Goal: Information Seeking & Learning: Learn about a topic

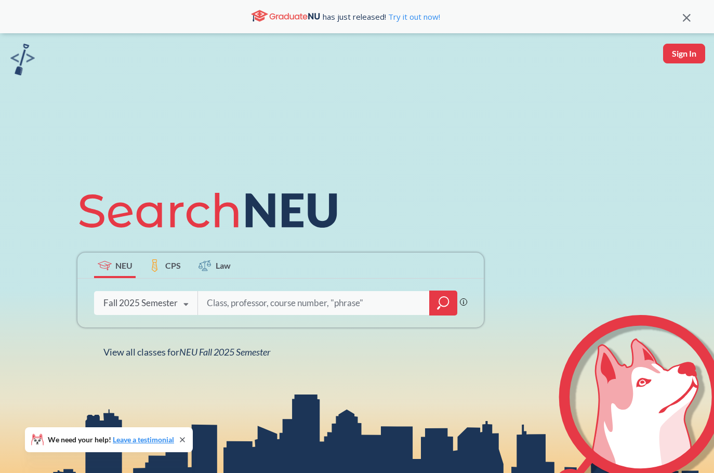
click at [170, 301] on div "Fall 2025 Semester" at bounding box center [140, 302] width 74 height 11
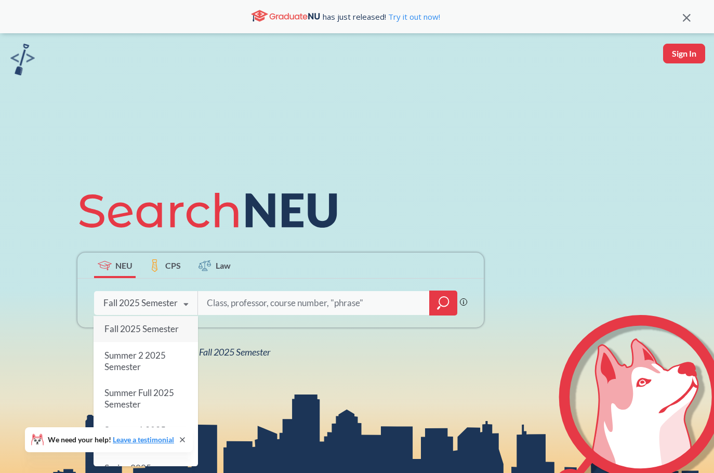
drag, startPoint x: 167, startPoint y: 304, endPoint x: 212, endPoint y: 304, distance: 45.2
click at [167, 304] on div "Fall 2025 Semester" at bounding box center [140, 302] width 74 height 11
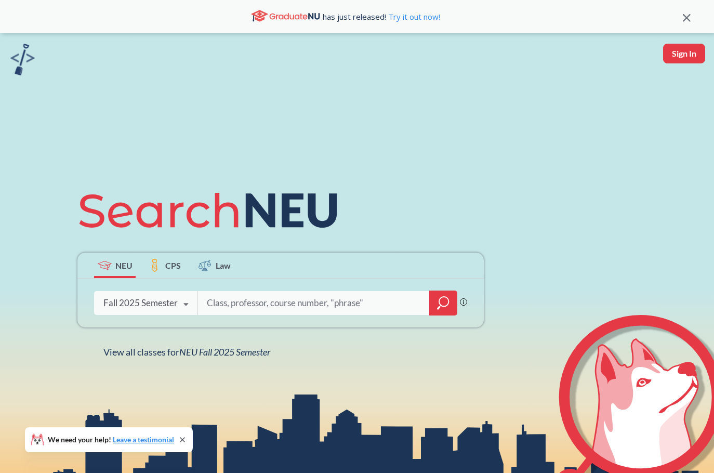
click at [450, 300] on div at bounding box center [443, 302] width 28 height 25
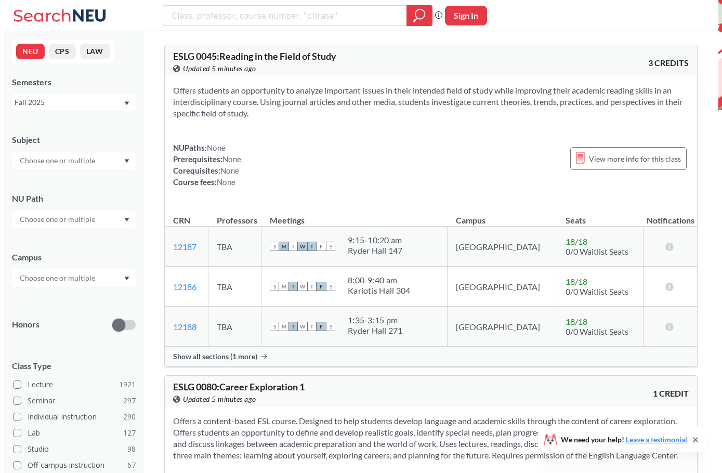
scroll to position [135, 0]
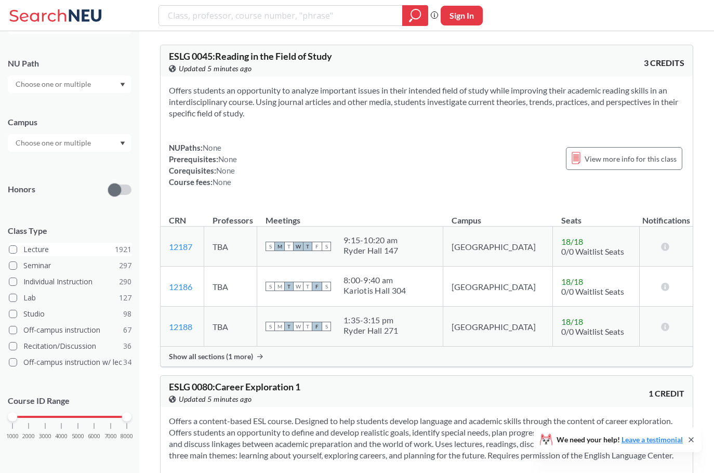
click at [13, 245] on label "Lecture 1921" at bounding box center [70, 250] width 123 height 14
click at [15, 248] on span at bounding box center [13, 249] width 8 height 8
click at [23, 248] on input "Lecture 1921" at bounding box center [27, 248] width 8 height 8
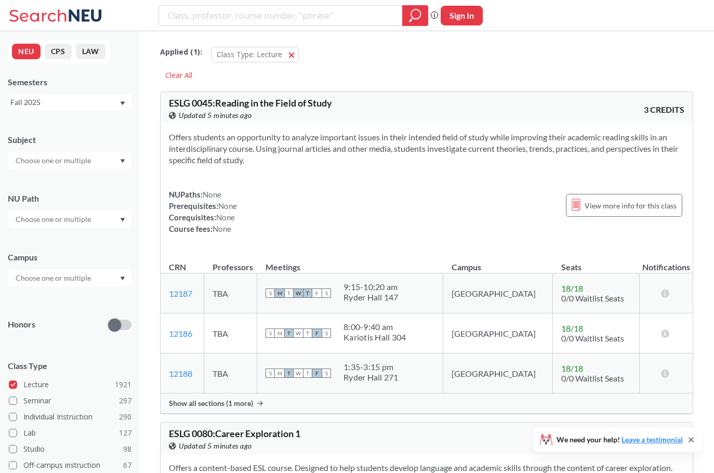
click at [36, 167] on div at bounding box center [70, 161] width 124 height 18
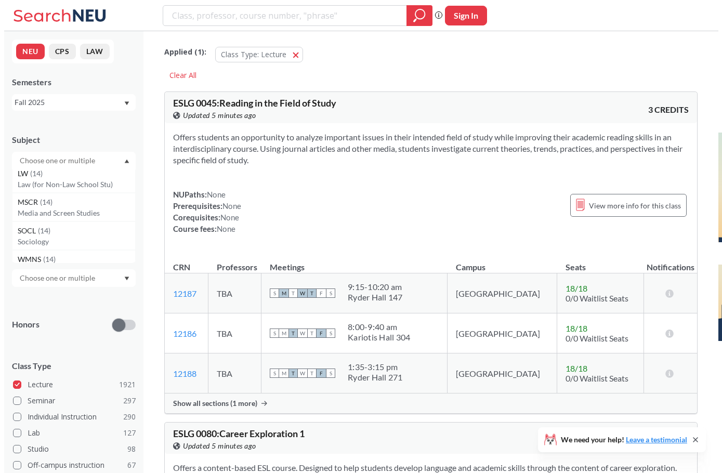
scroll to position [1195, 0]
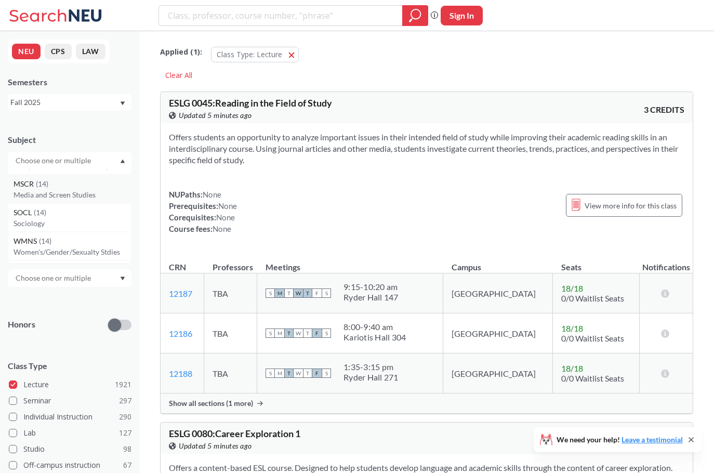
click at [49, 192] on p "Media and Screen Studies" at bounding box center [72, 195] width 117 height 10
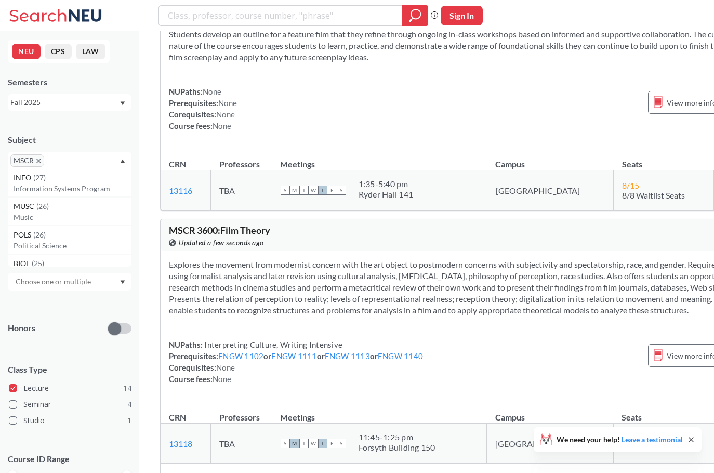
scroll to position [623, 0]
click at [69, 201] on p "Music" at bounding box center [72, 198] width 117 height 10
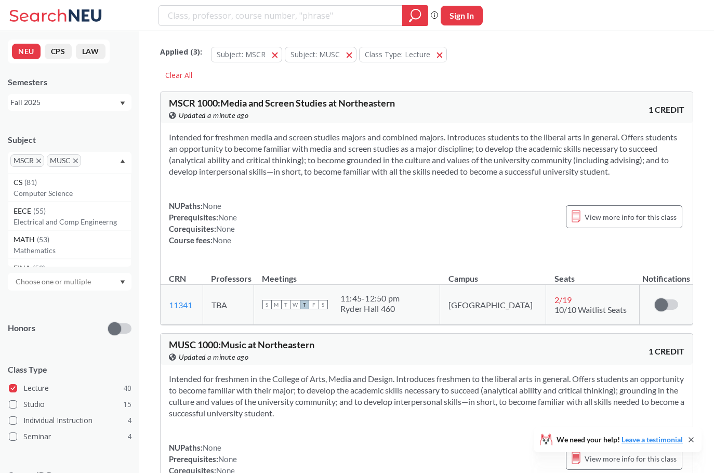
click at [270, 210] on div "NUPaths: None Prerequisites: None Corequisites: None Course fees: None View mor…" at bounding box center [426, 223] width 515 height 46
click at [617, 217] on span "View more info for this class" at bounding box center [631, 216] width 92 height 13
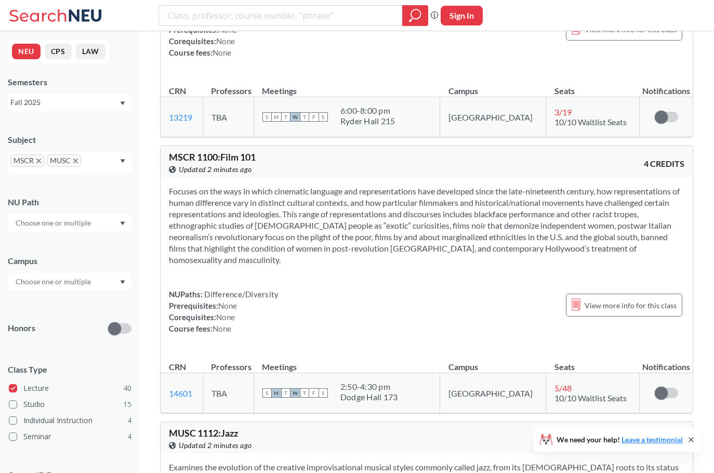
scroll to position [935, 0]
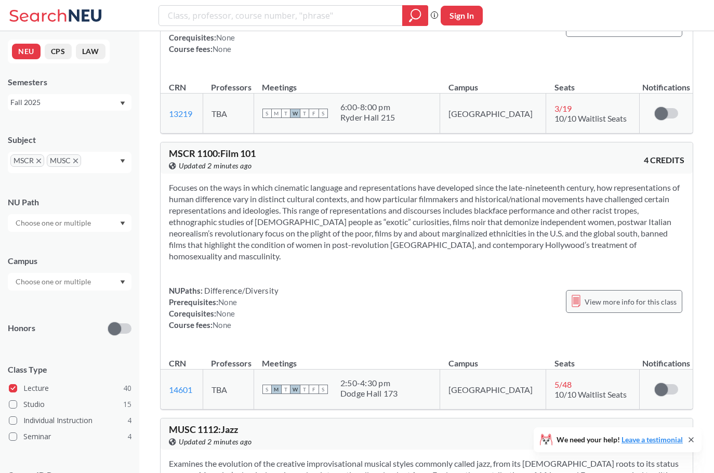
click at [591, 295] on span "View more info for this class" at bounding box center [631, 301] width 92 height 13
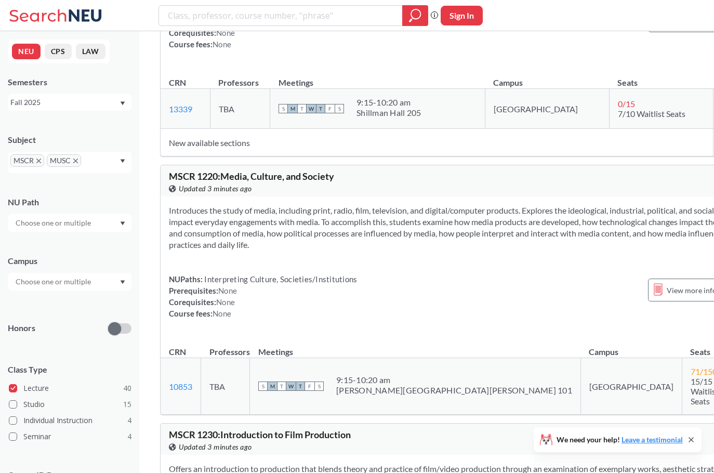
scroll to position [3689, 0]
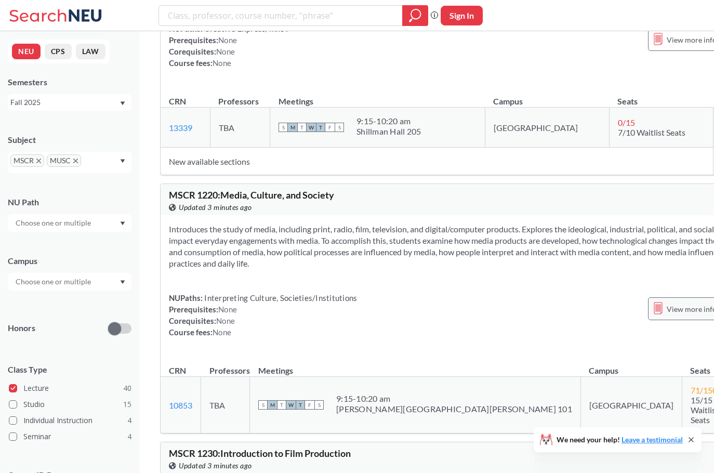
click at [667, 315] on span "View more info for this class" at bounding box center [713, 308] width 92 height 13
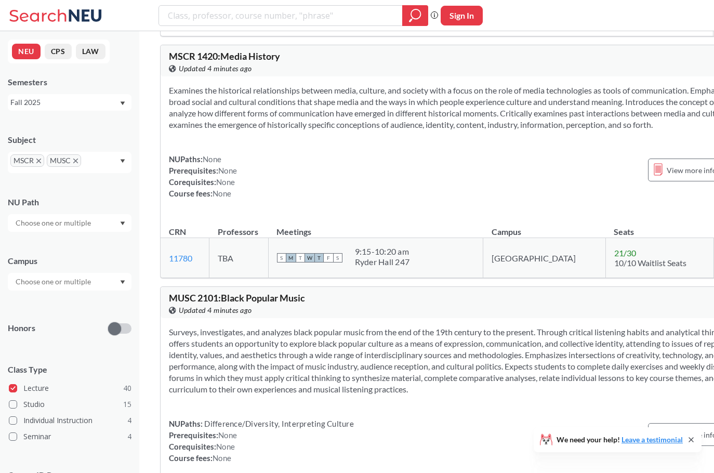
scroll to position [4936, 0]
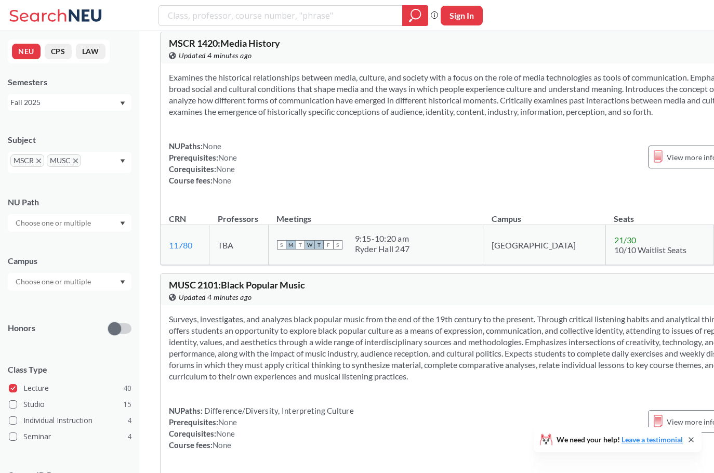
click at [123, 163] on icon "Dropdown arrow" at bounding box center [123, 161] width 5 height 4
click at [41, 162] on span "MSCR" at bounding box center [27, 160] width 34 height 12
click at [37, 159] on icon "X to remove pill" at bounding box center [38, 160] width 5 height 5
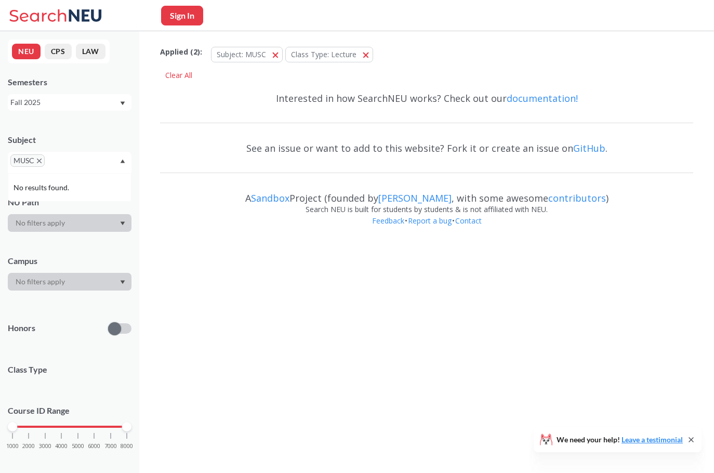
click at [37, 159] on icon "X to remove pill" at bounding box center [39, 160] width 5 height 5
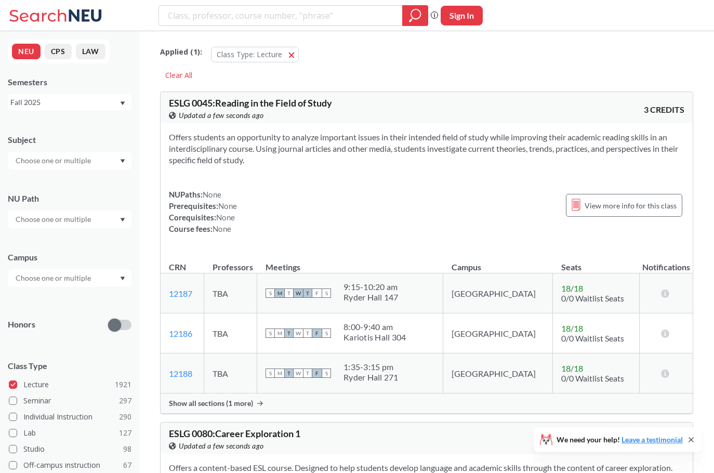
click at [52, 103] on div "Fall 2025" at bounding box center [64, 102] width 109 height 11
click at [56, 77] on div "Semesters" at bounding box center [70, 81] width 124 height 11
click at [203, 16] on input "search" at bounding box center [281, 16] width 228 height 18
type input "media"
